Goal: Information Seeking & Learning: Learn about a topic

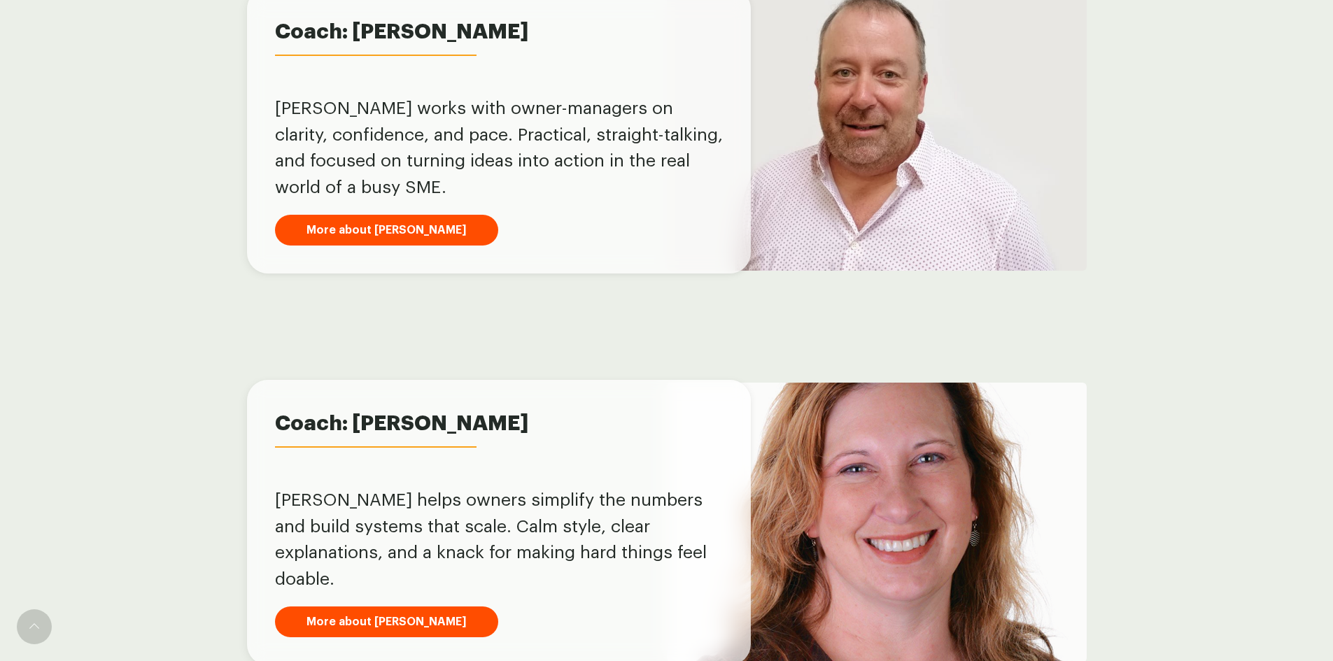
scroll to position [980, 0]
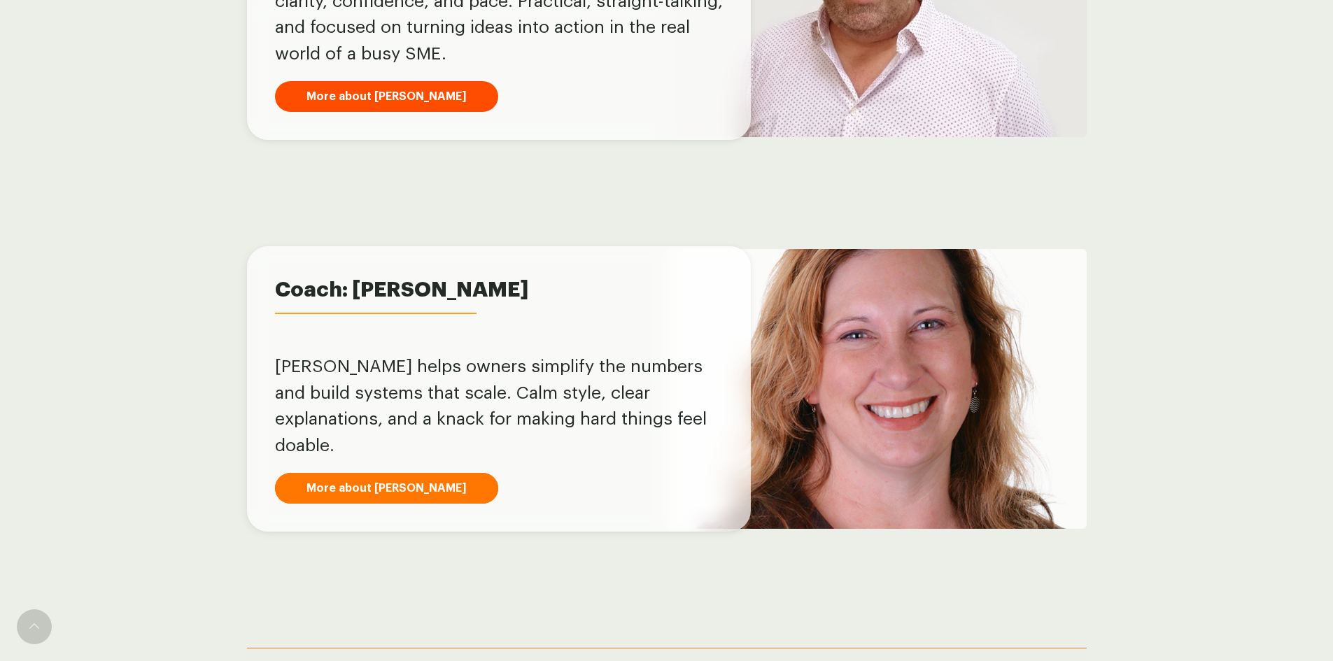
click at [377, 473] on link "More about [PERSON_NAME]" at bounding box center [386, 488] width 223 height 31
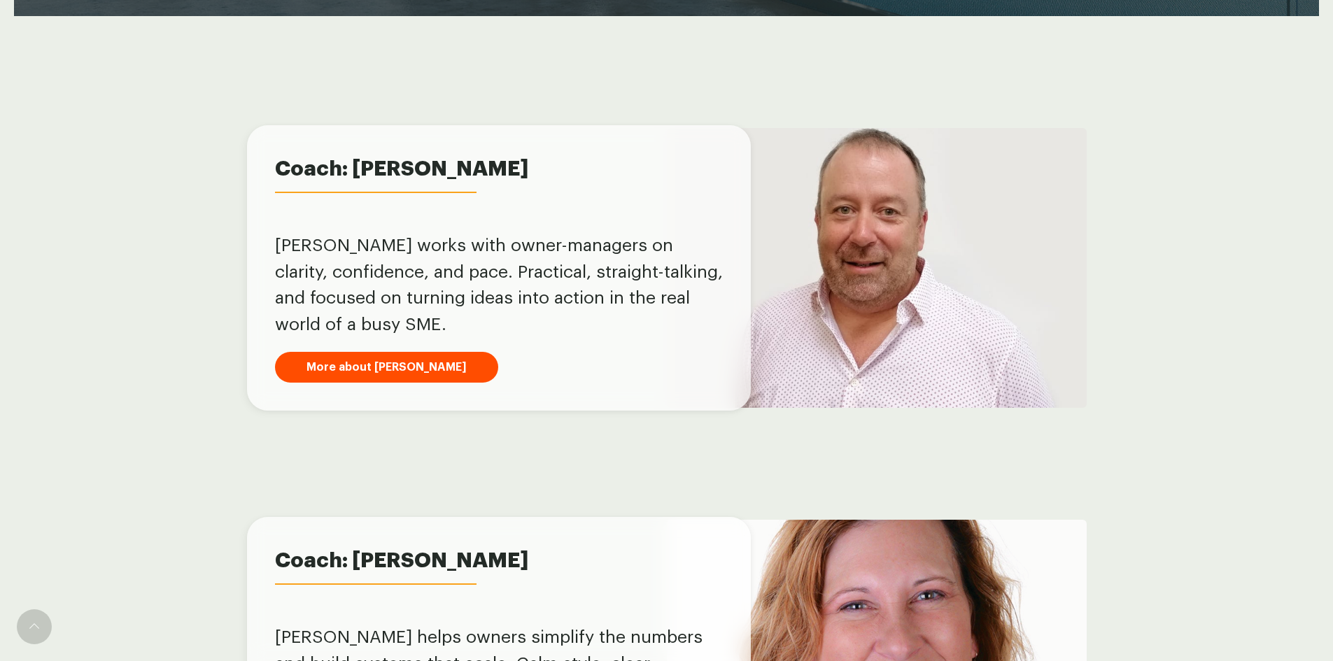
scroll to position [696, 0]
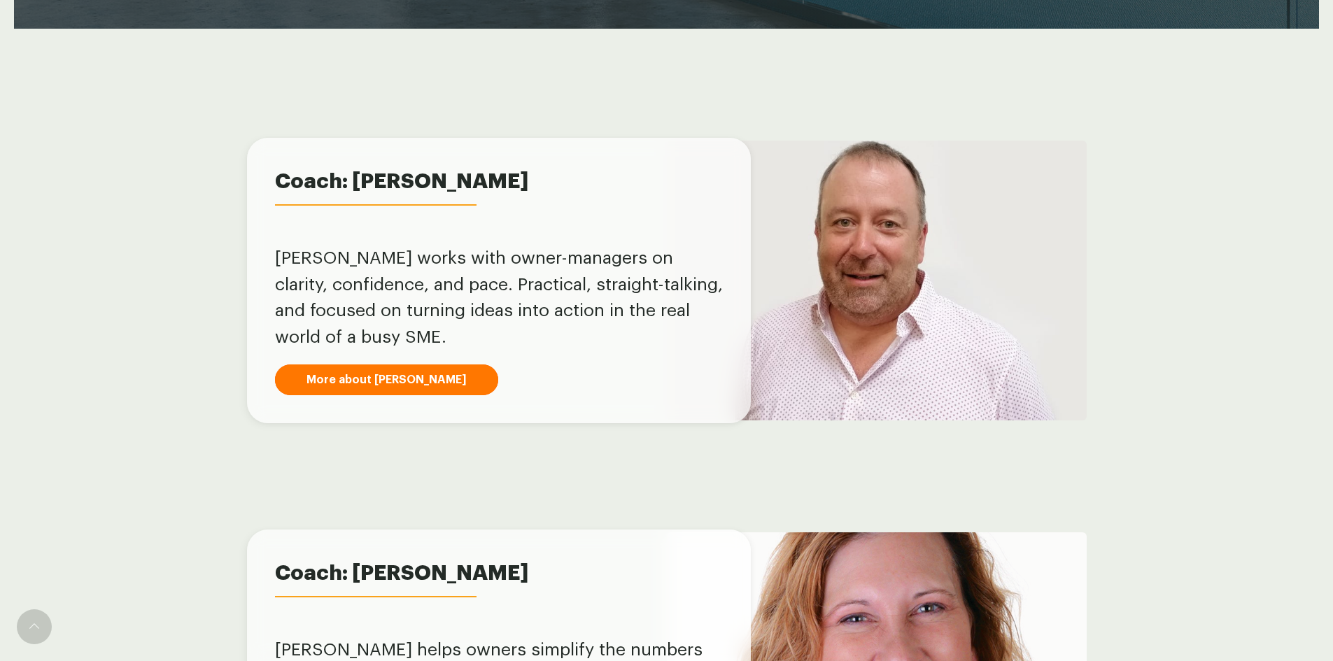
click at [377, 381] on link "More about [PERSON_NAME]" at bounding box center [386, 380] width 223 height 31
